Goal: Entertainment & Leisure: Consume media (video, audio)

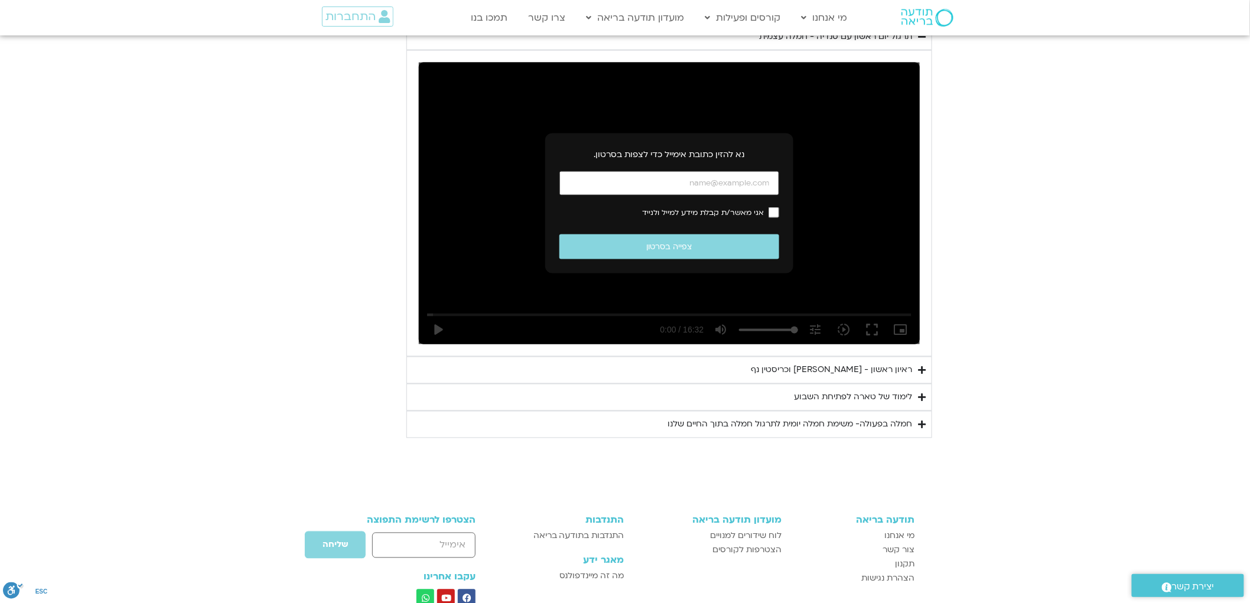
click at [733, 179] on input "כתובת אימייל" at bounding box center [670, 183] width 220 height 24
type input "[EMAIL_ADDRESS][DOMAIN_NAME]"
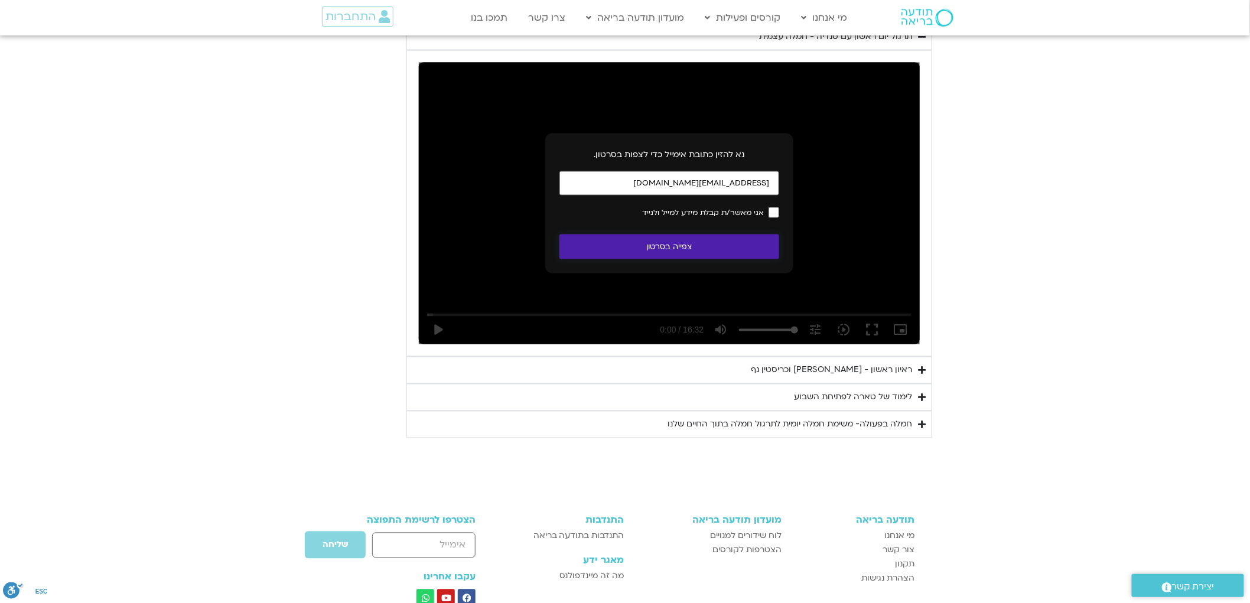
click at [687, 249] on button "צפייה בסרטון" at bounding box center [670, 247] width 220 height 25
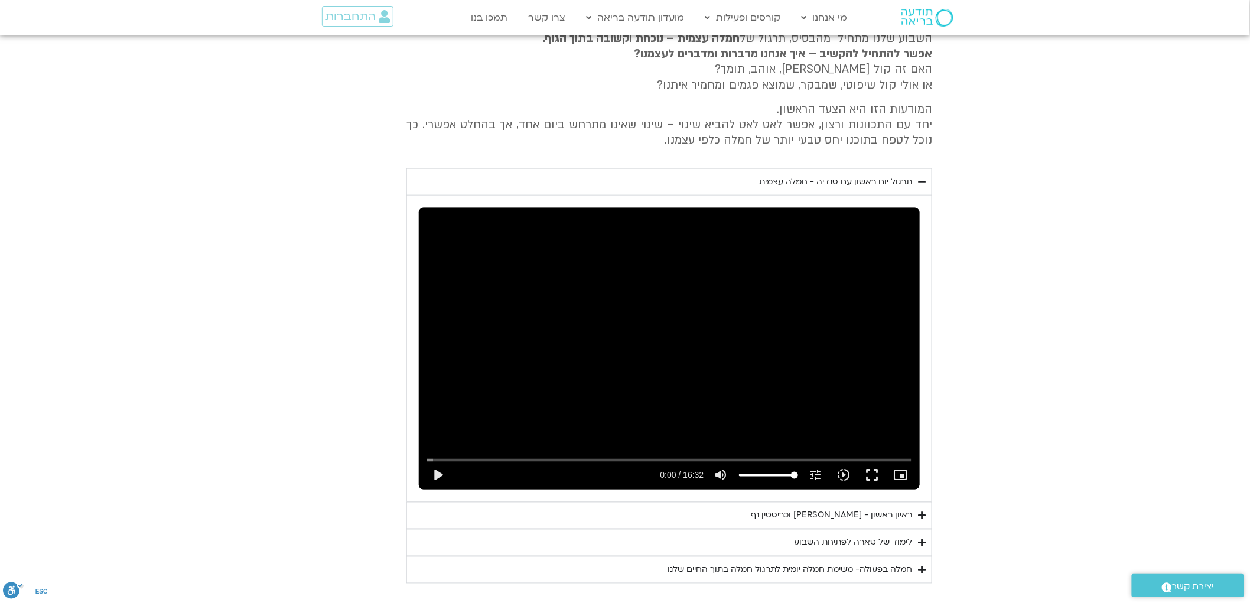
scroll to position [521, 0]
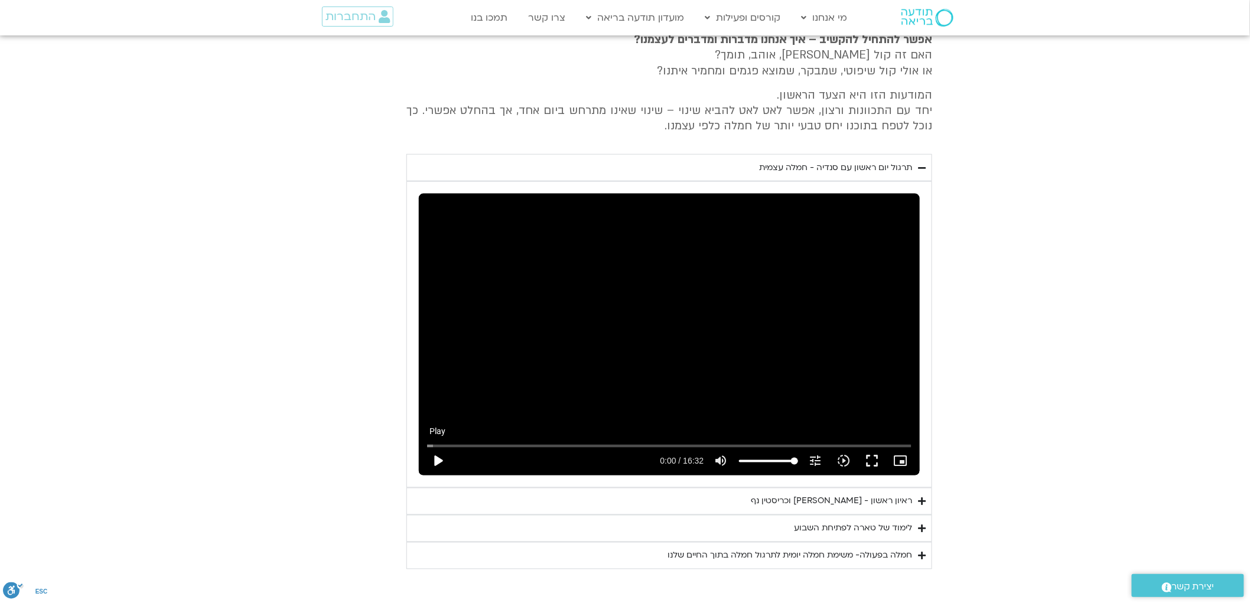
click at [441, 457] on button "play_arrow" at bounding box center [438, 461] width 28 height 28
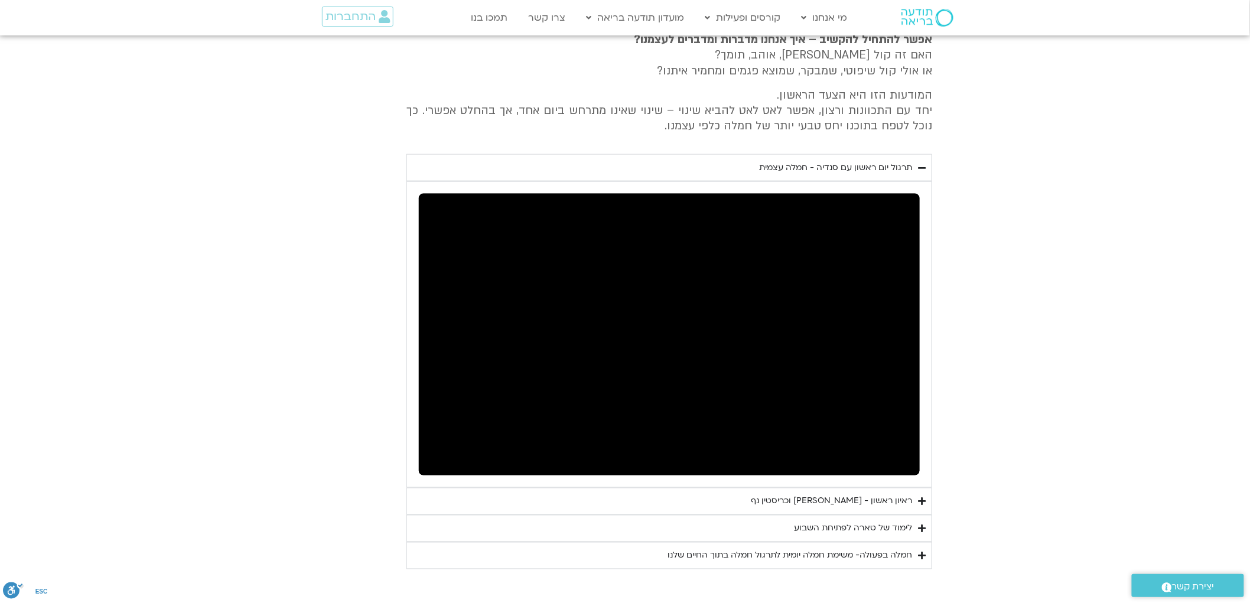
click at [861, 556] on div "חמלה בפעולה- משימת חמלה יומית לתרגול חמלה בתוך החיים שלנו" at bounding box center [790, 556] width 245 height 14
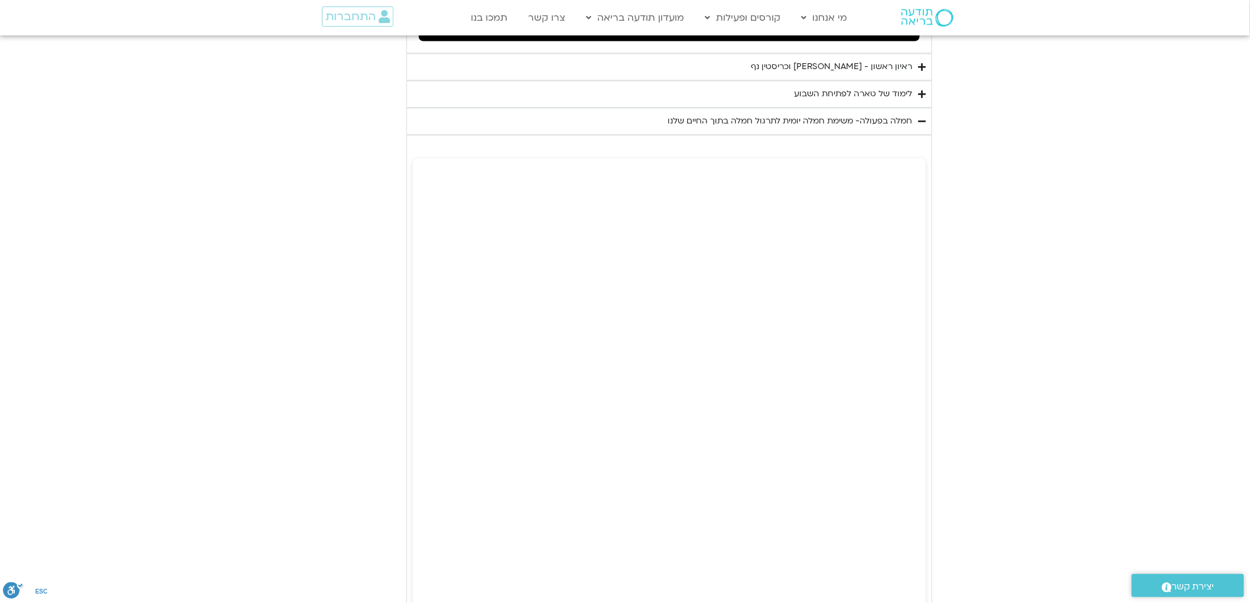
scroll to position [900, 0]
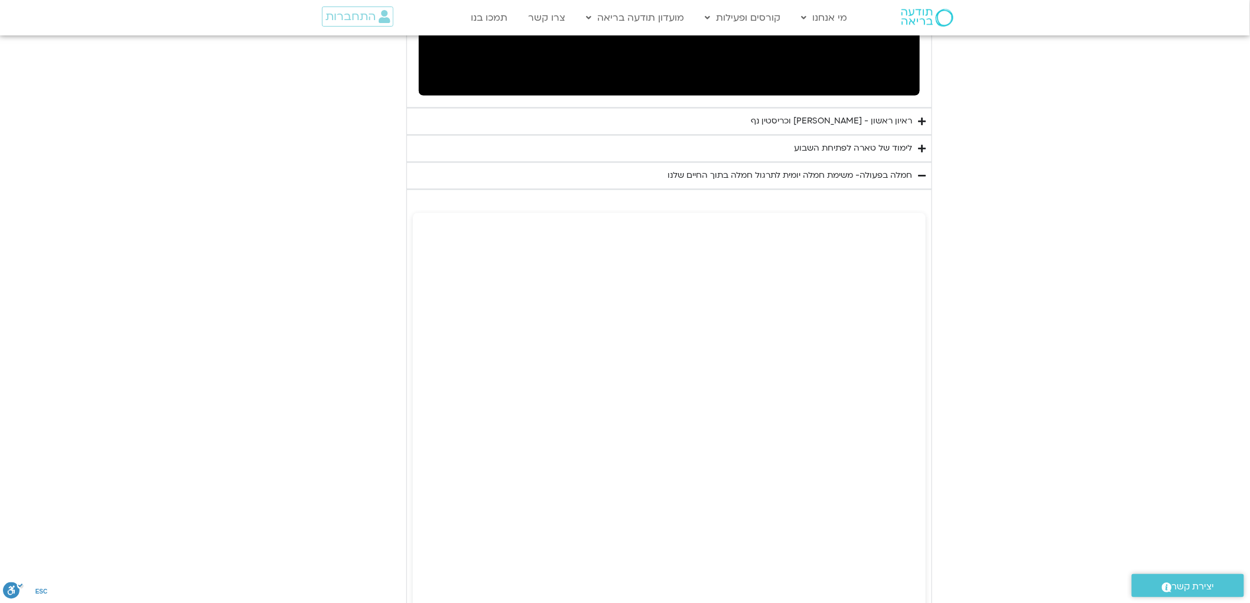
click at [710, 74] on button "volume_up Mute" at bounding box center [721, 81] width 28 height 28
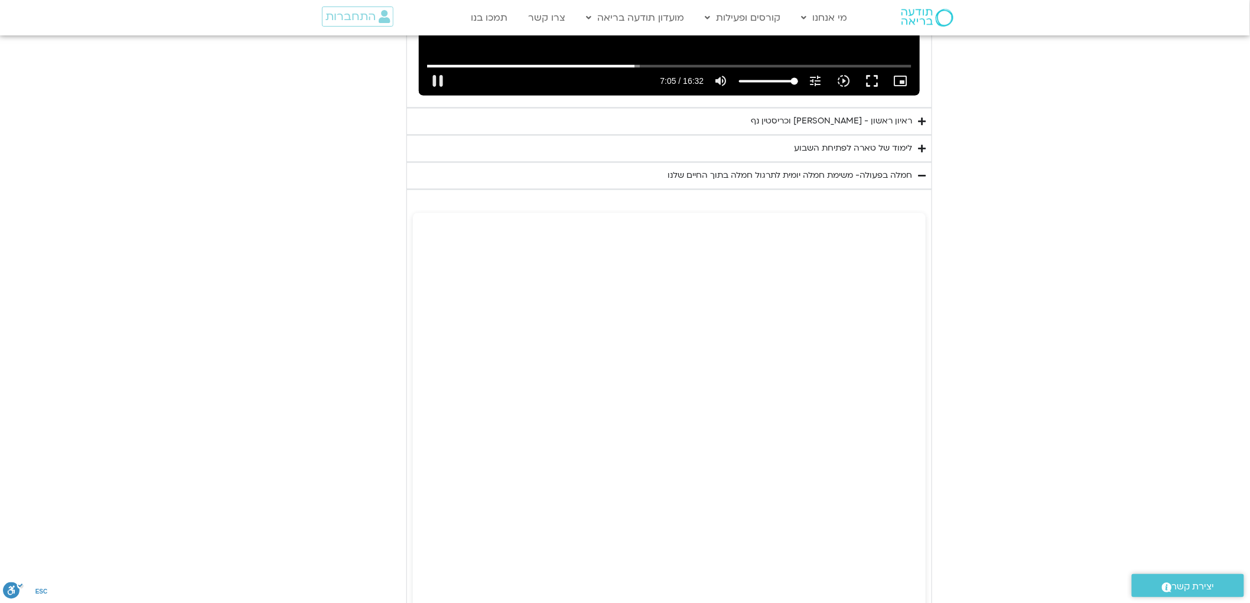
type input "425.683588"
type input "0"
type input "428.195954"
